Goal: Information Seeking & Learning: Find specific page/section

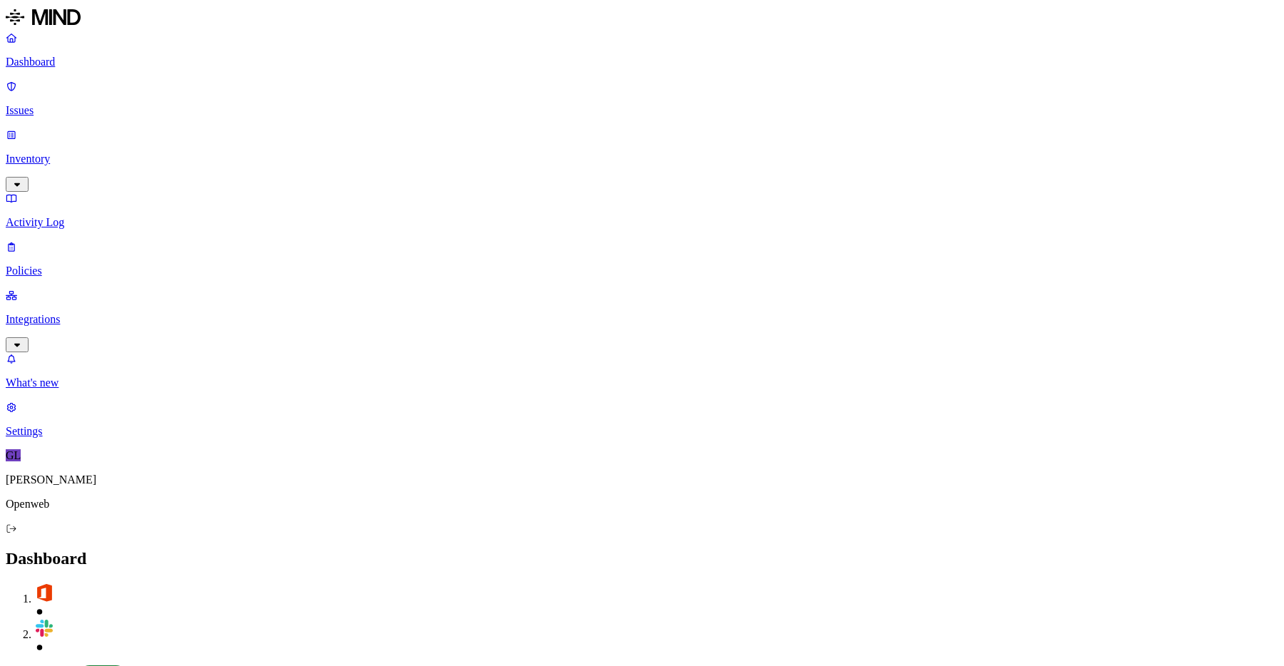
click at [58, 153] on p "Inventory" at bounding box center [642, 159] width 1273 height 13
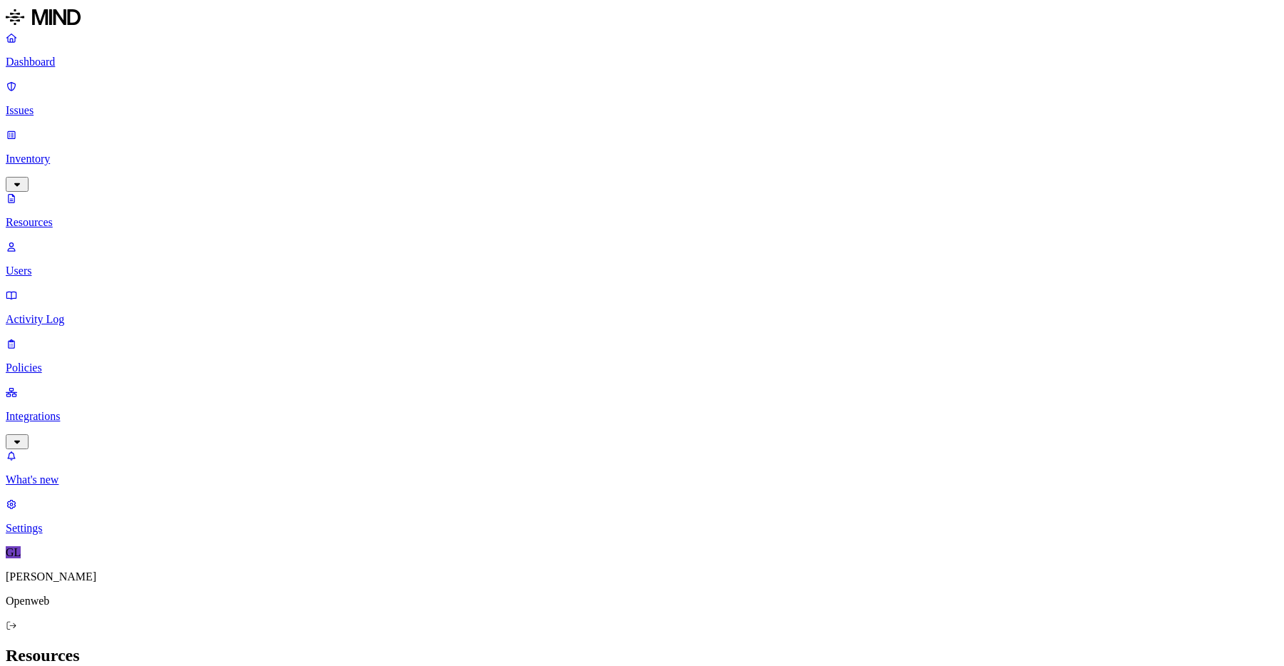
drag, startPoint x: 213, startPoint y: 49, endPoint x: 326, endPoint y: 58, distance: 113.1
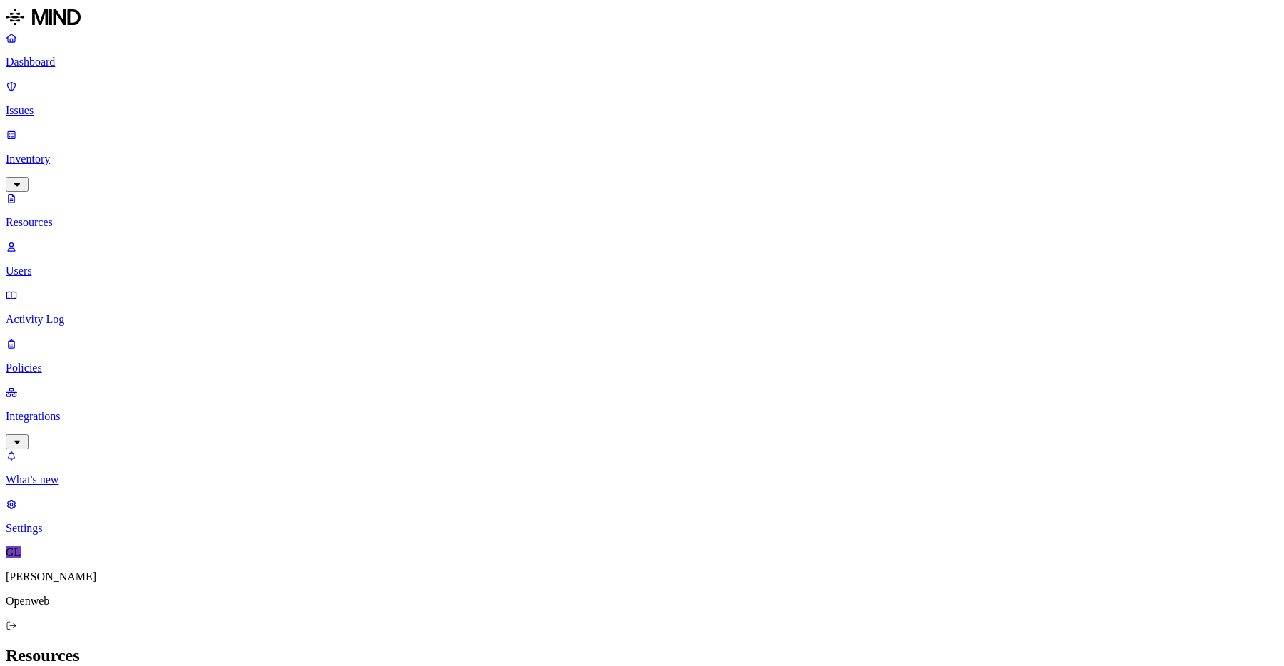
type input "1"
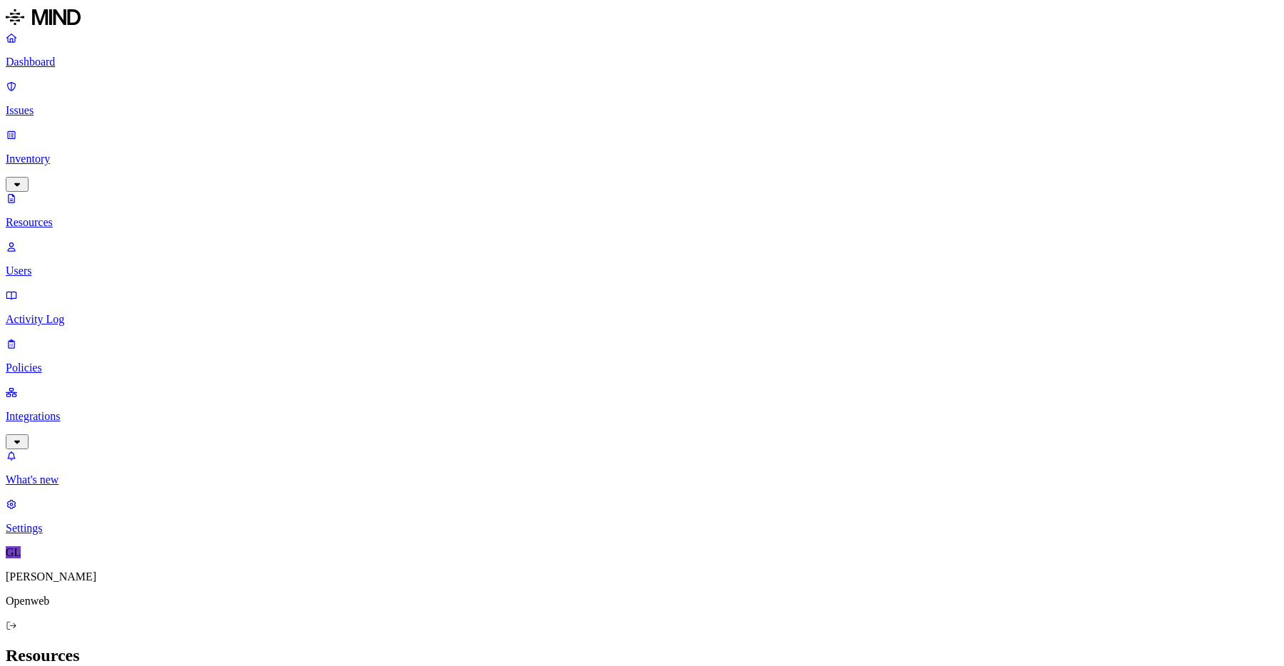
scroll to position [0, 131]
type input "1Su1WbRWLfgub4MHctctV2TOg4o7h9CaDwwNVd5uguys"
click at [66, 26] on img at bounding box center [43, 17] width 75 height 23
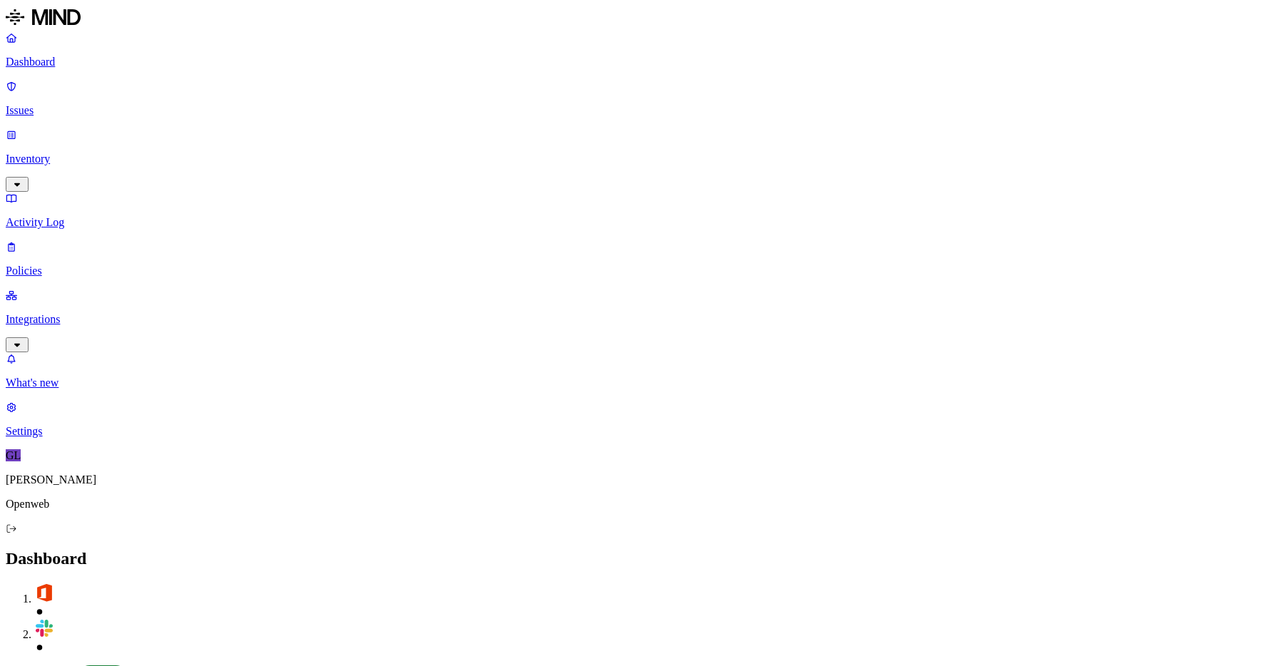
click at [59, 153] on p "Inventory" at bounding box center [642, 159] width 1273 height 13
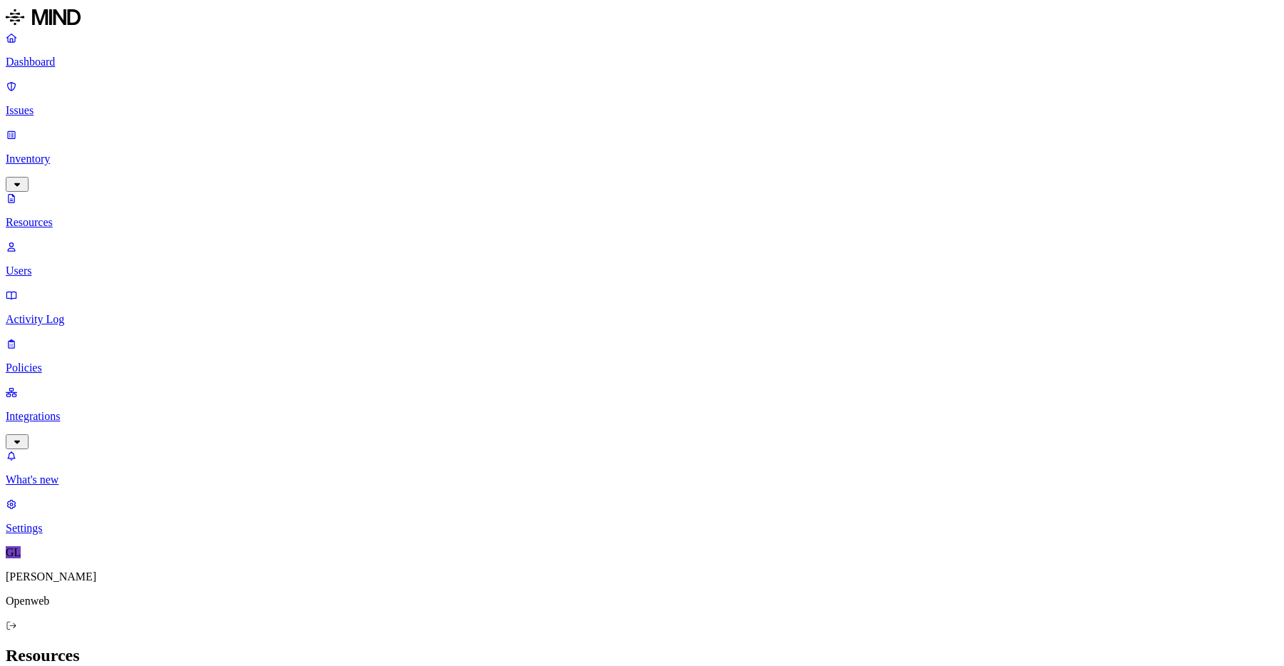
type input "1TEcdQWTLUH4fJbK-ZUtt9oQRGN12PYT09vnYlP4Yat8"
